Goal: Transaction & Acquisition: Download file/media

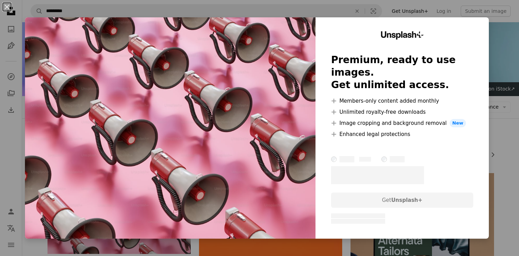
scroll to position [109, 0]
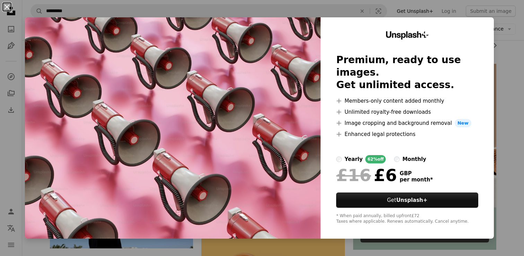
click at [5, 6] on button "An X shape" at bounding box center [7, 7] width 8 height 8
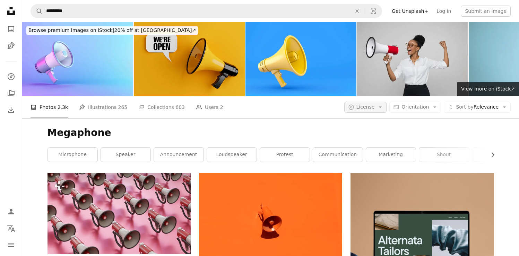
click at [373, 105] on span "License" at bounding box center [366, 107] width 18 height 6
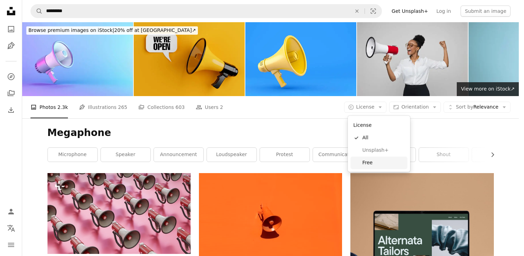
click at [372, 164] on span "Free" at bounding box center [384, 162] width 42 height 7
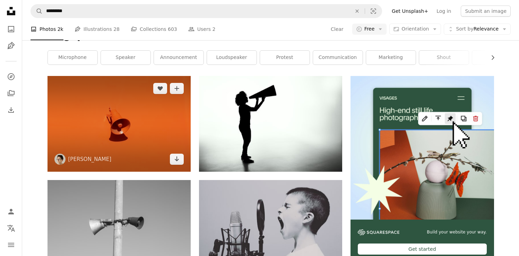
scroll to position [105, 0]
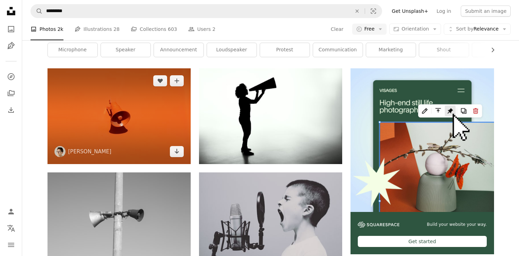
click at [102, 127] on img at bounding box center [119, 115] width 143 height 95
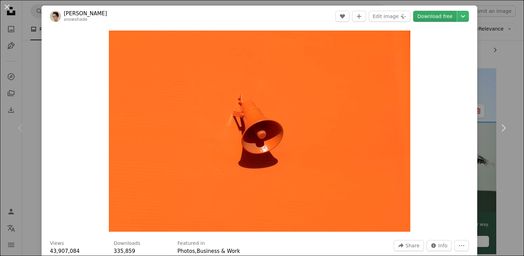
click at [434, 16] on link "Download free" at bounding box center [435, 16] width 44 height 11
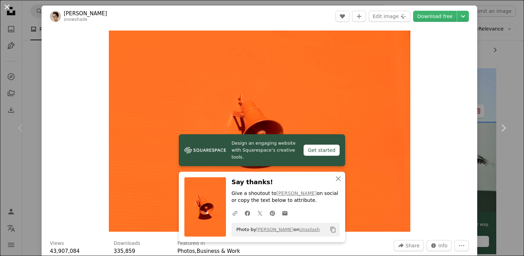
click at [7, 7] on button "An X shape" at bounding box center [7, 7] width 8 height 8
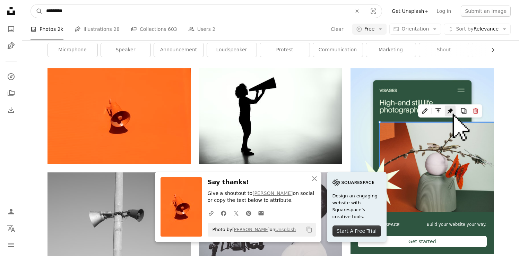
click at [60, 14] on input "*********" at bounding box center [196, 11] width 307 height 13
type input "**********"
click at [31, 5] on button "A magnifying glass" at bounding box center [37, 11] width 12 height 13
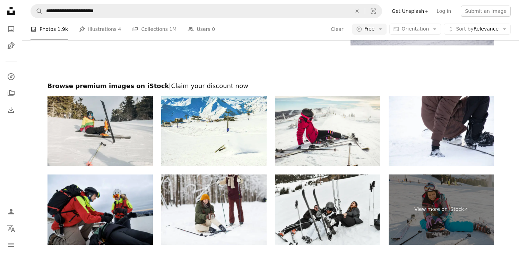
scroll to position [1316, 0]
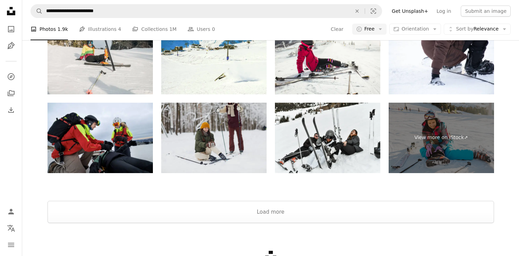
click at [221, 130] on img at bounding box center [213, 138] width 105 height 70
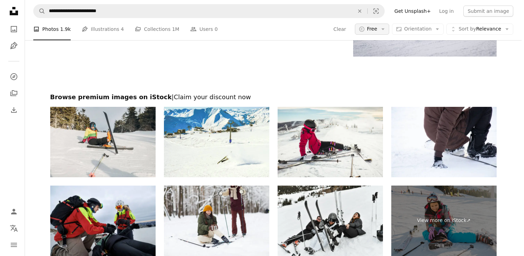
scroll to position [0, 0]
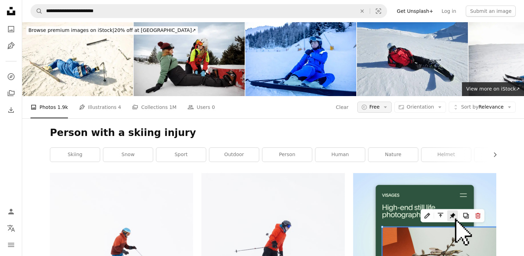
click at [370, 104] on span "Free" at bounding box center [375, 107] width 10 height 7
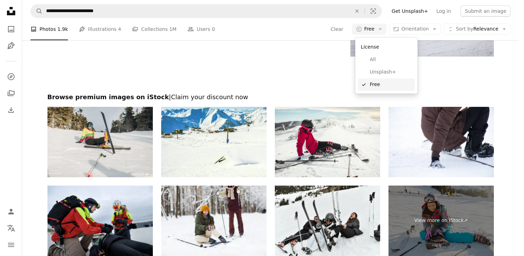
click at [377, 83] on span "Free" at bounding box center [391, 84] width 42 height 7
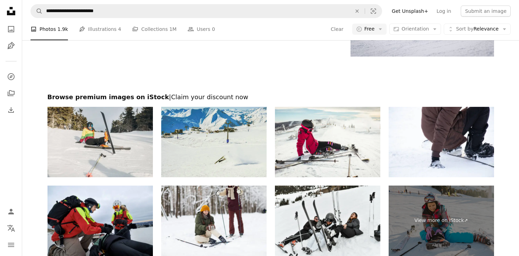
scroll to position [0, 0]
